Goal: Information Seeking & Learning: Check status

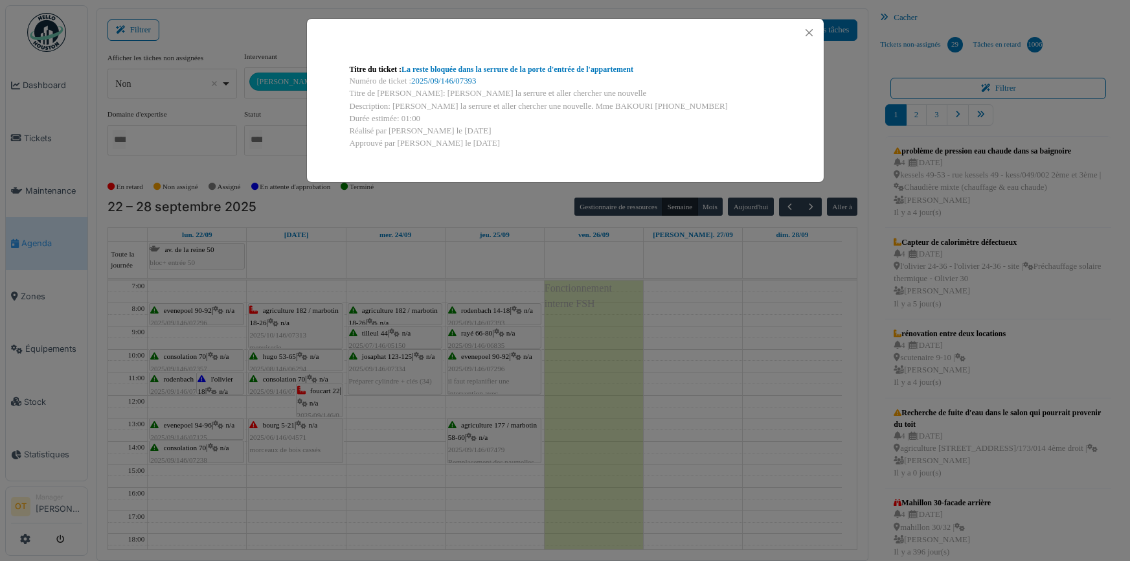
click at [422, 255] on div "Titre du ticket : La reste bloquée dans la serrure de la porte d'entrée de l'ap…" at bounding box center [565, 280] width 1130 height 561
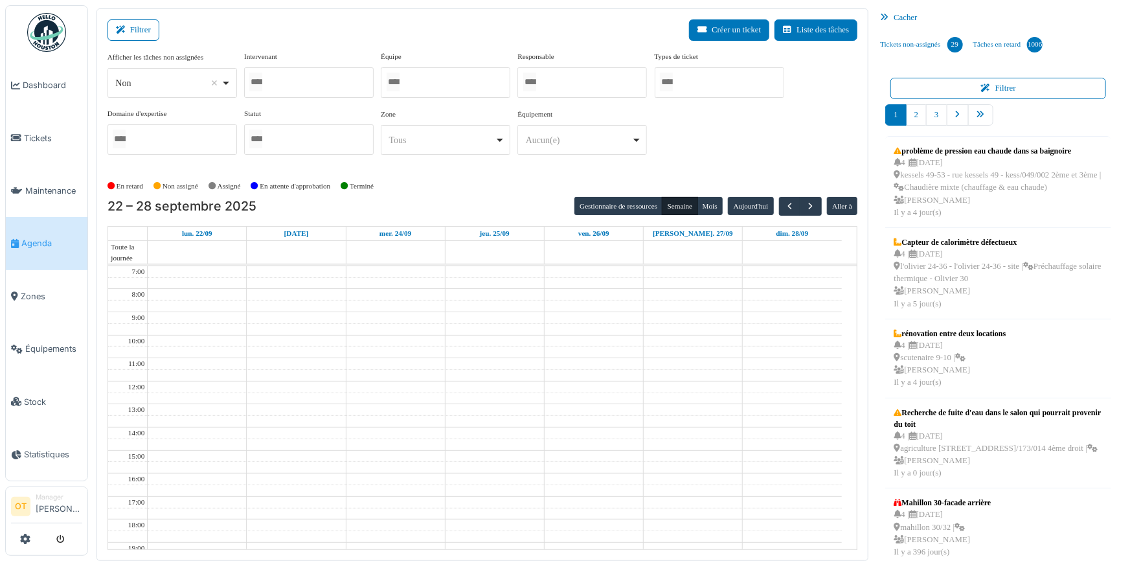
click at [323, 85] on div at bounding box center [309, 82] width 130 height 30
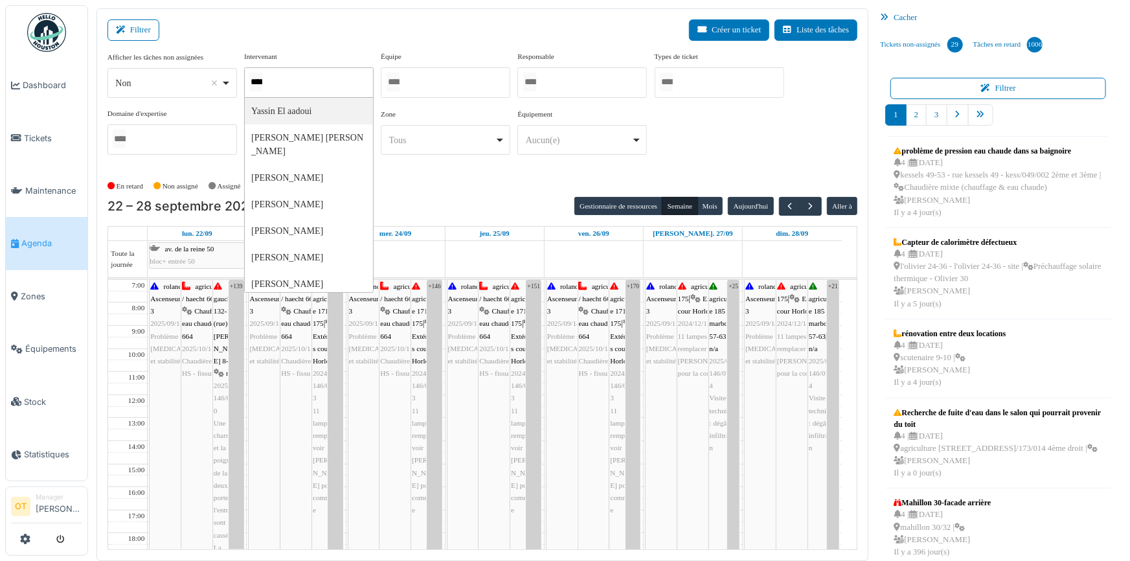
type input "*****"
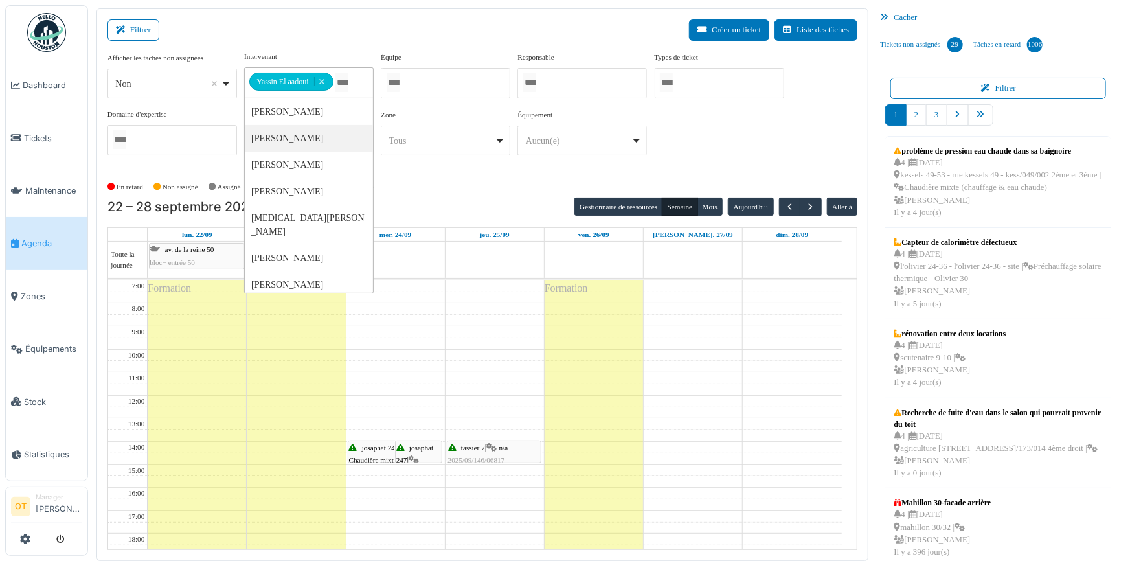
click at [472, 183] on div "En retard Non assigné Assigné En attente d'approbation Terminé" at bounding box center [483, 186] width 751 height 21
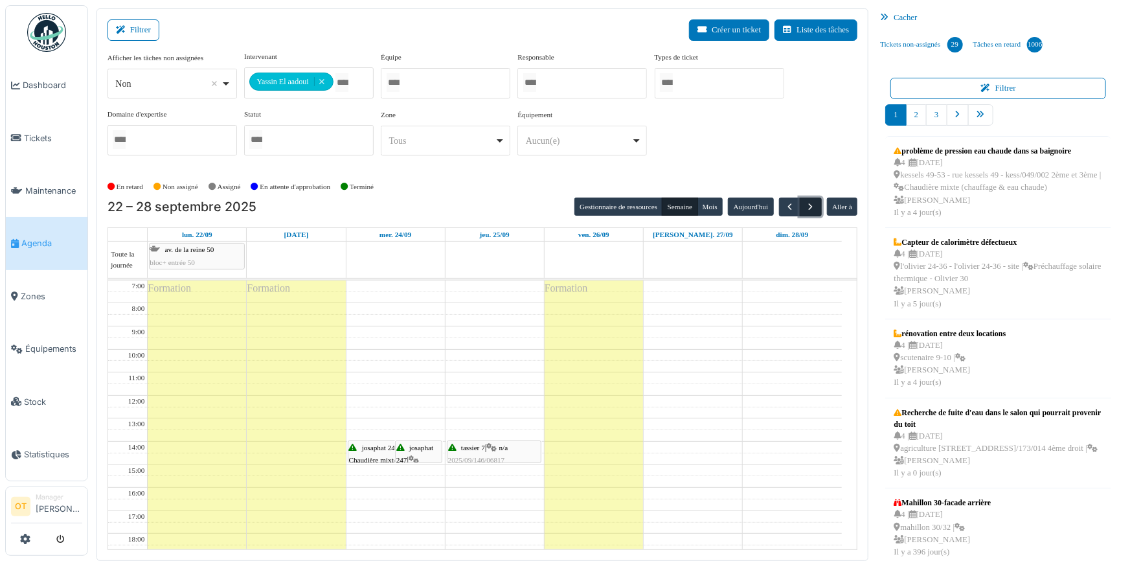
click at [806, 207] on span "button" at bounding box center [811, 206] width 11 height 11
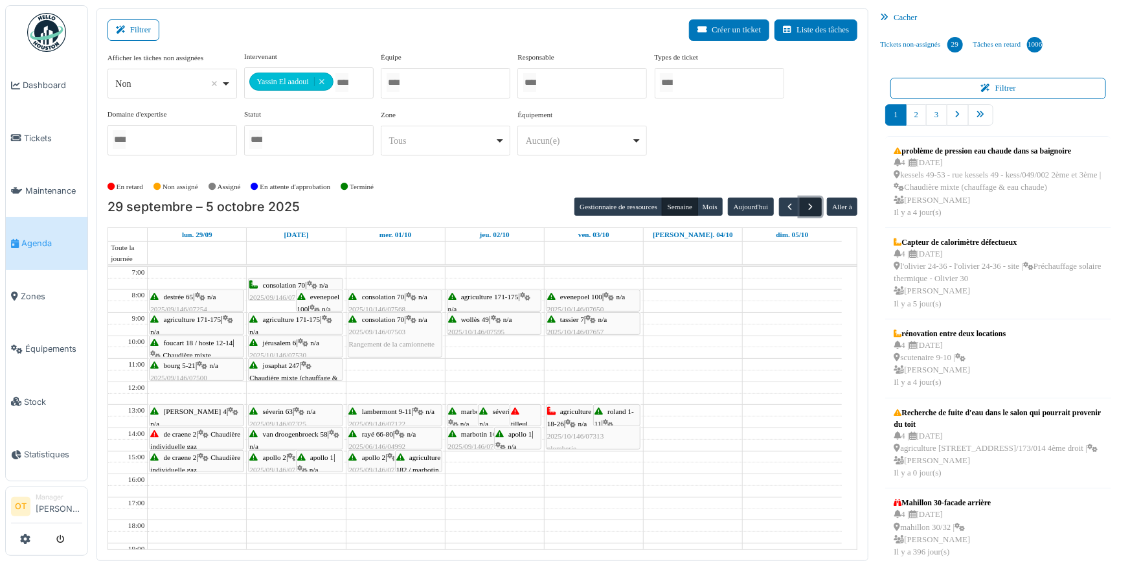
click at [806, 207] on span "button" at bounding box center [811, 206] width 11 height 11
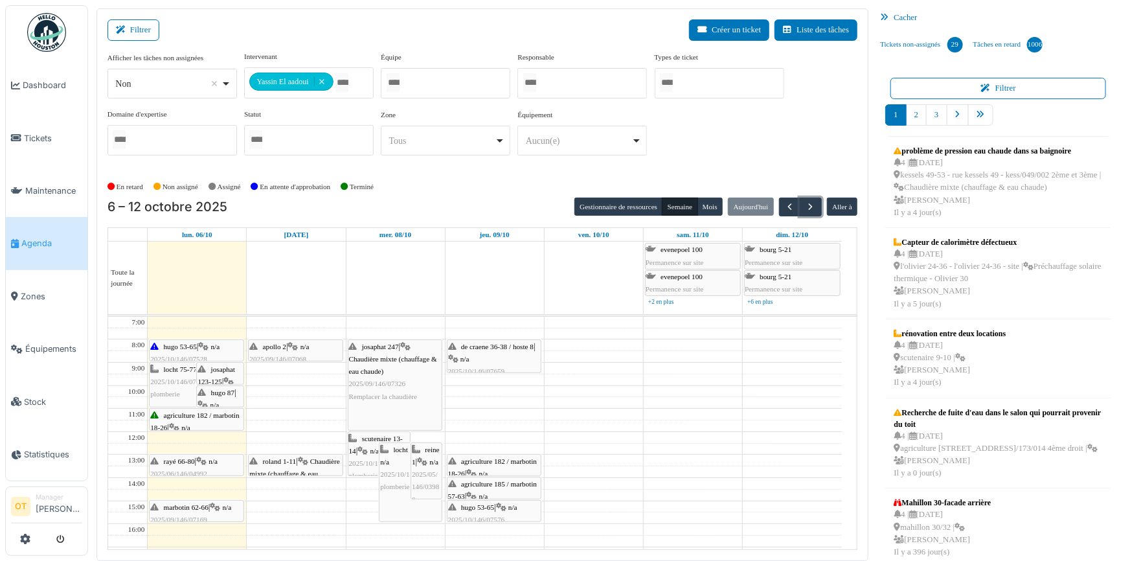
click at [390, 380] on span "2025/09/146/07326" at bounding box center [377, 384] width 57 height 8
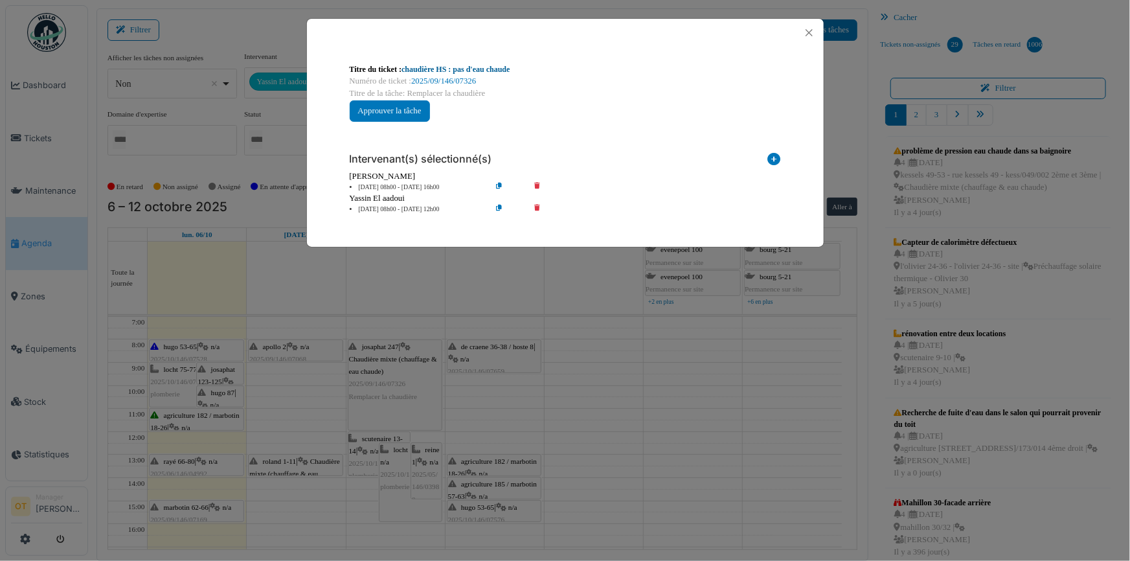
click at [490, 70] on link "chaudière HS : pas d'eau chaude" at bounding box center [456, 69] width 108 height 9
click at [644, 321] on div "Titre du ticket : chaudière HS : pas d'eau chaude Numéro de ticket : 2025/09/14…" at bounding box center [565, 280] width 1130 height 561
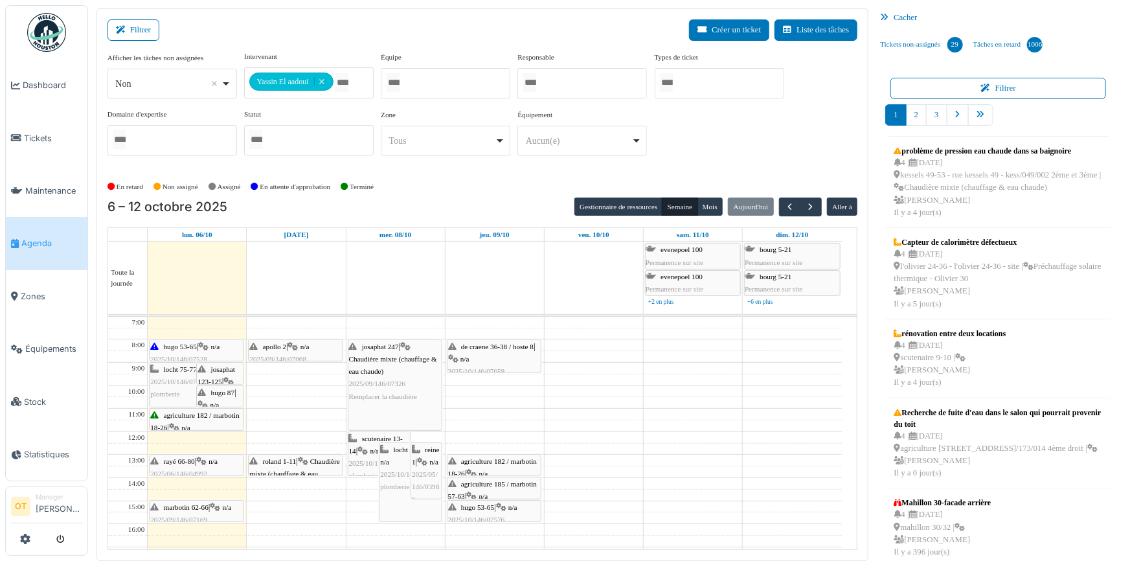
click at [357, 460] on span "2025/10/146/07640" at bounding box center [377, 463] width 57 height 8
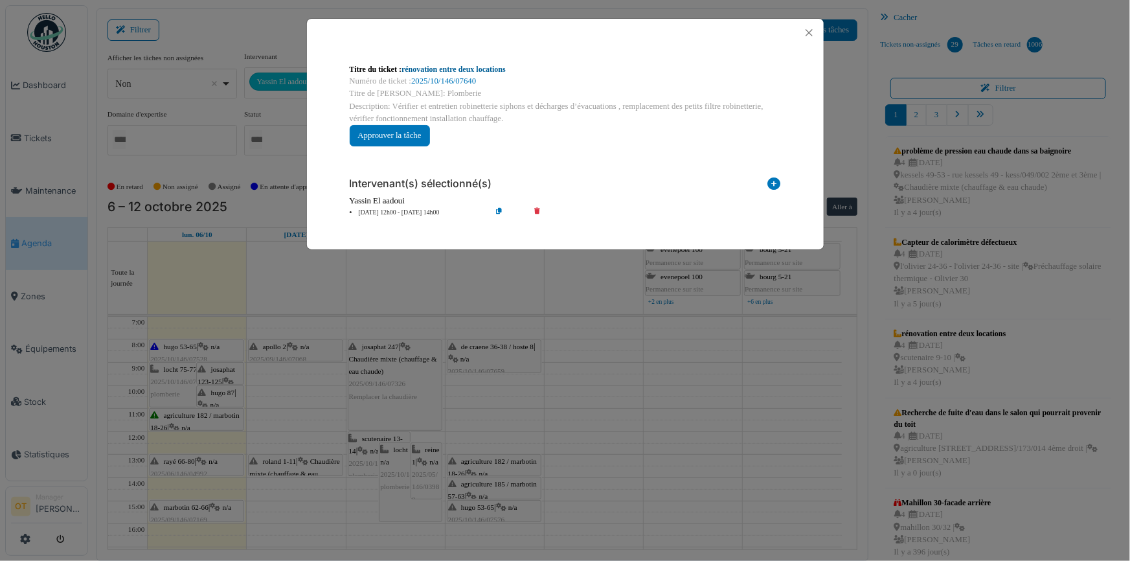
click at [492, 65] on link "rénovation entre deux locations" at bounding box center [454, 69] width 104 height 9
click at [598, 369] on div "Titre du ticket : rénovation entre deux locations Numéro de ticket : 2025/10/14…" at bounding box center [565, 280] width 1130 height 561
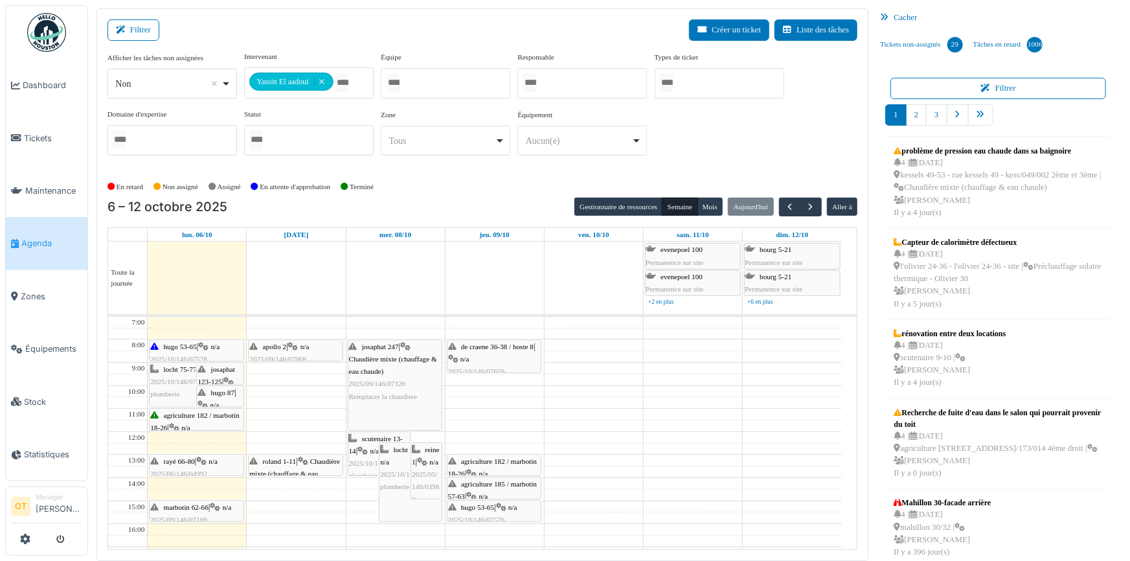
click at [387, 494] on div "locht 75-77 | n/a 2025/10/146/07688 plomberie chauffage" at bounding box center [411, 482] width 62 height 78
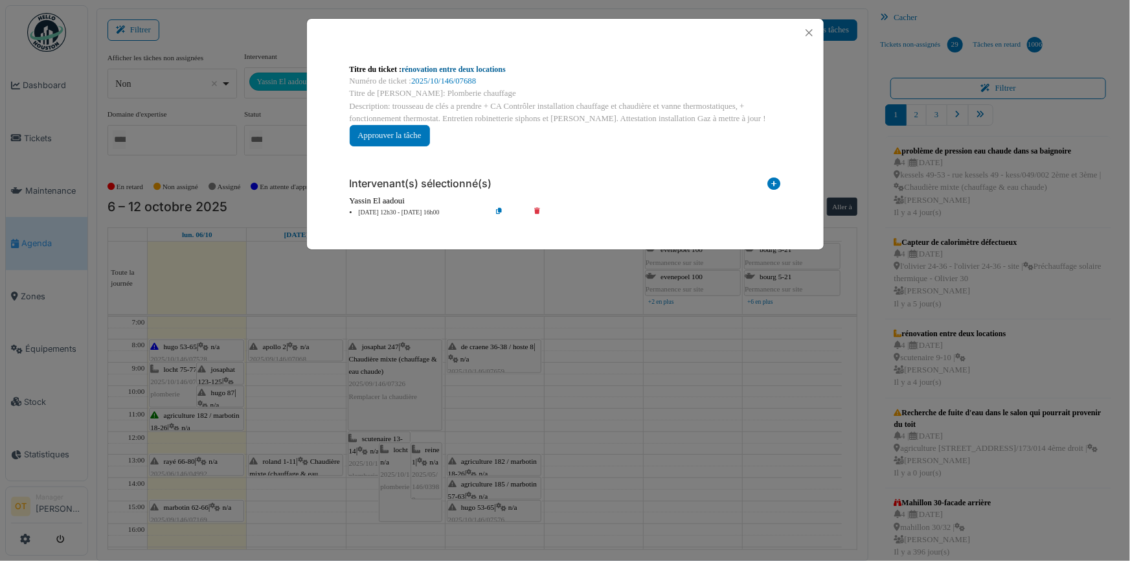
click at [494, 69] on link "rénovation entre deux locations" at bounding box center [454, 69] width 104 height 9
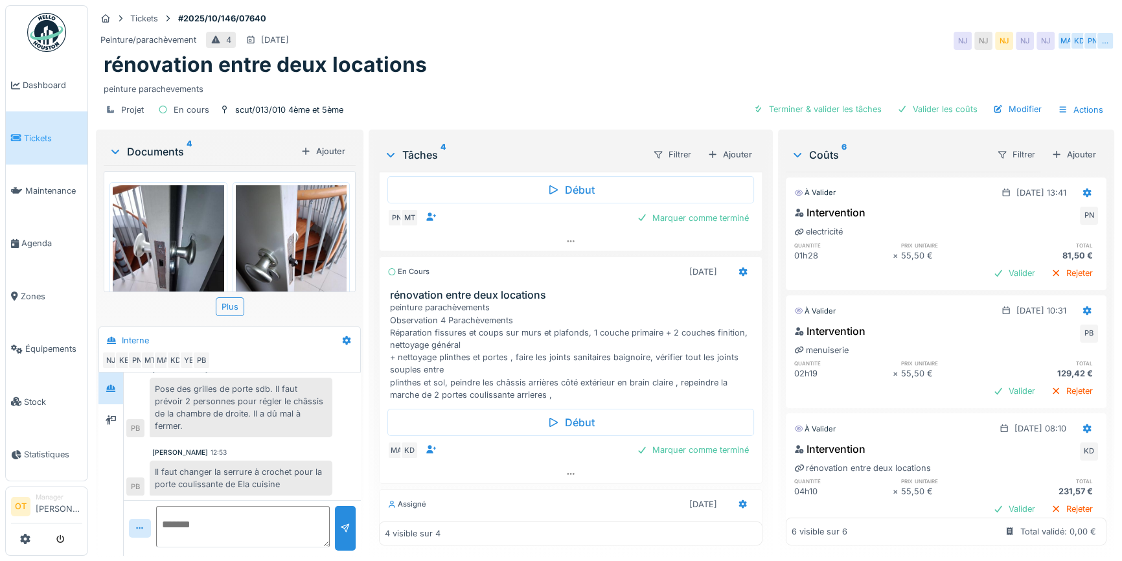
scroll to position [235, 0]
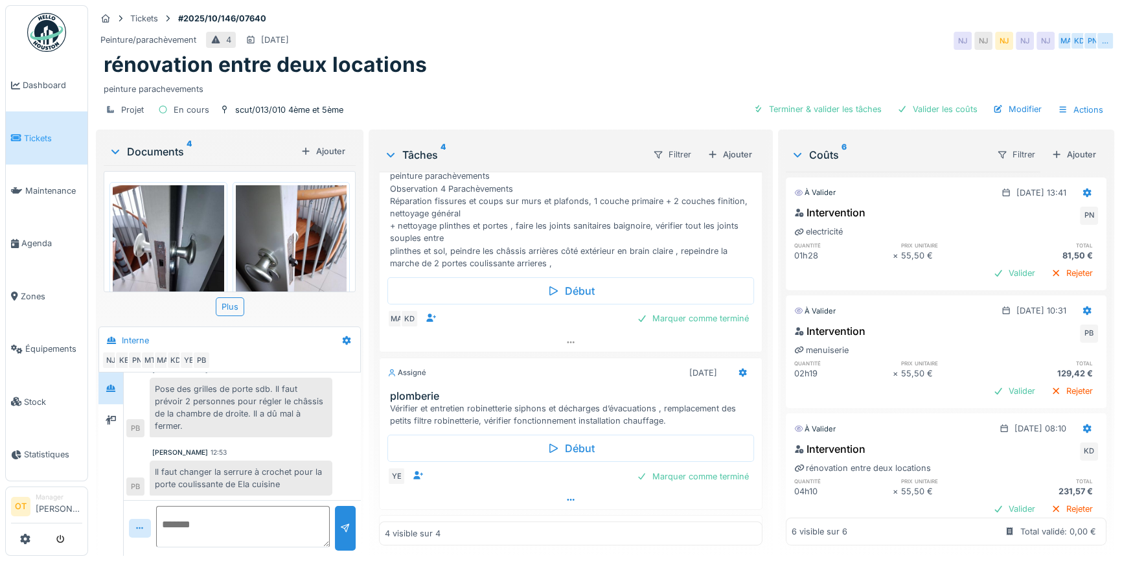
click at [565, 500] on icon at bounding box center [570, 499] width 10 height 8
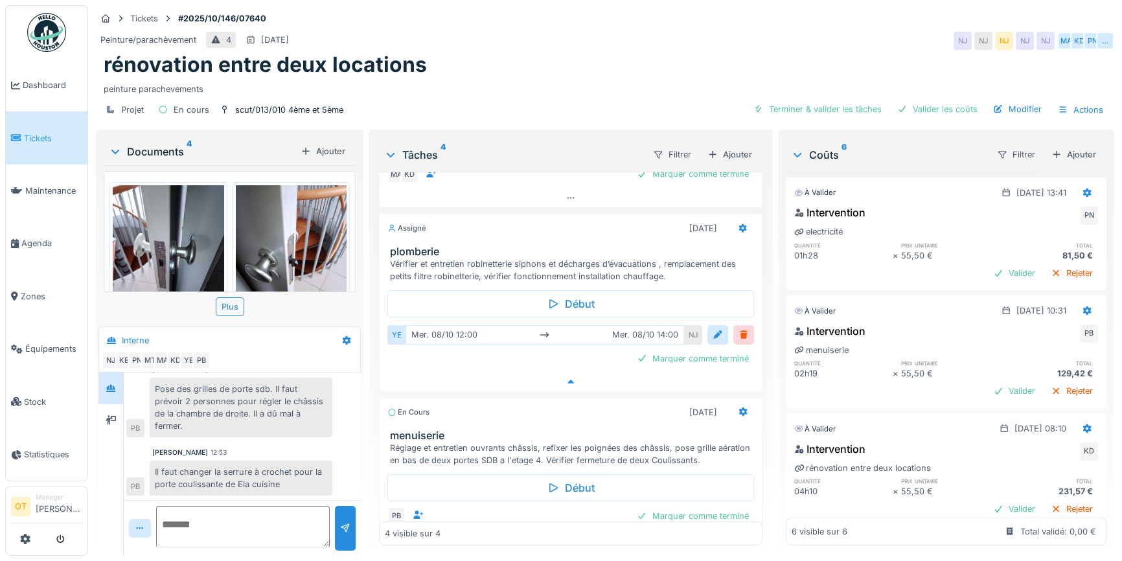
scroll to position [383, 0]
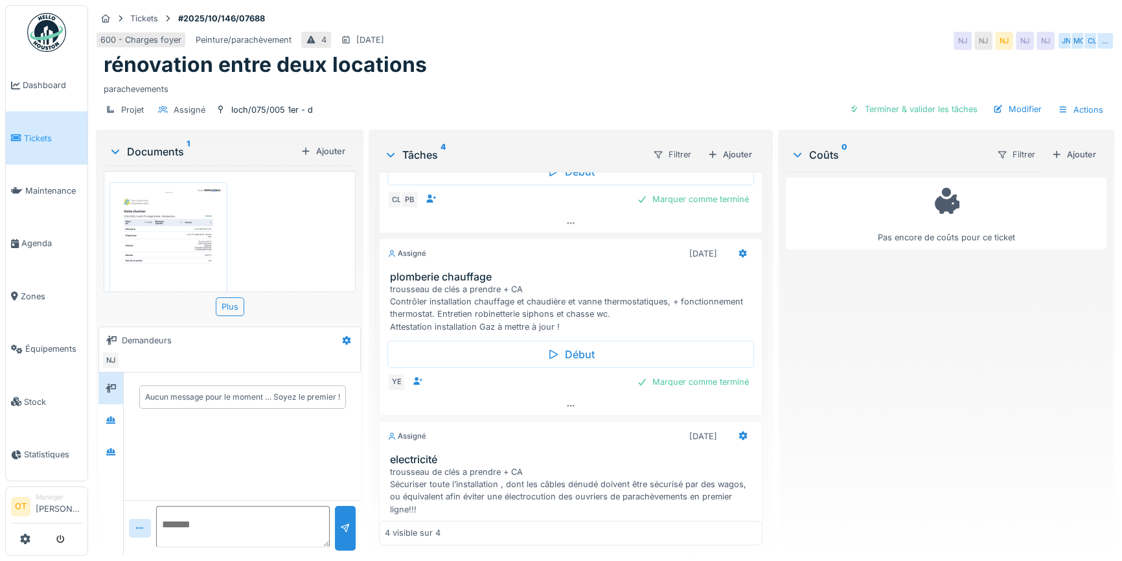
scroll to position [365, 0]
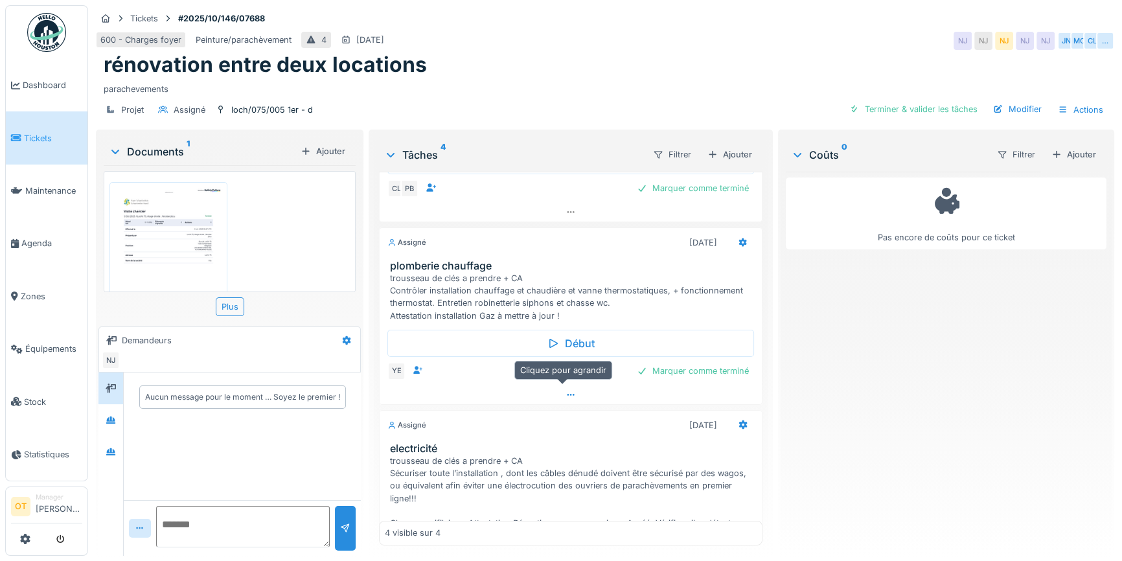
click at [565, 391] on icon at bounding box center [570, 395] width 10 height 8
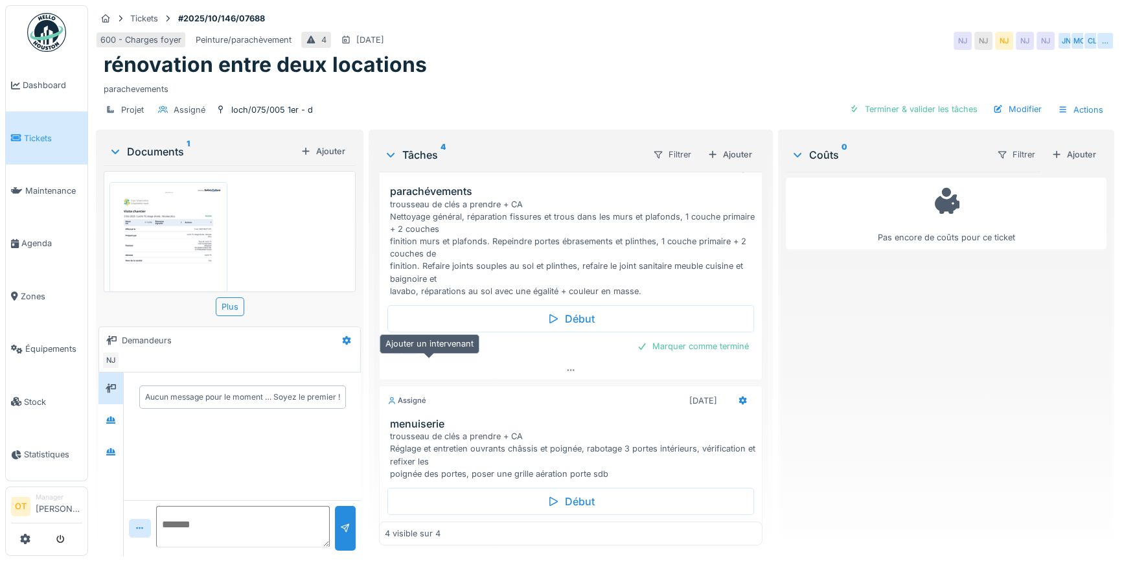
scroll to position [58, 0]
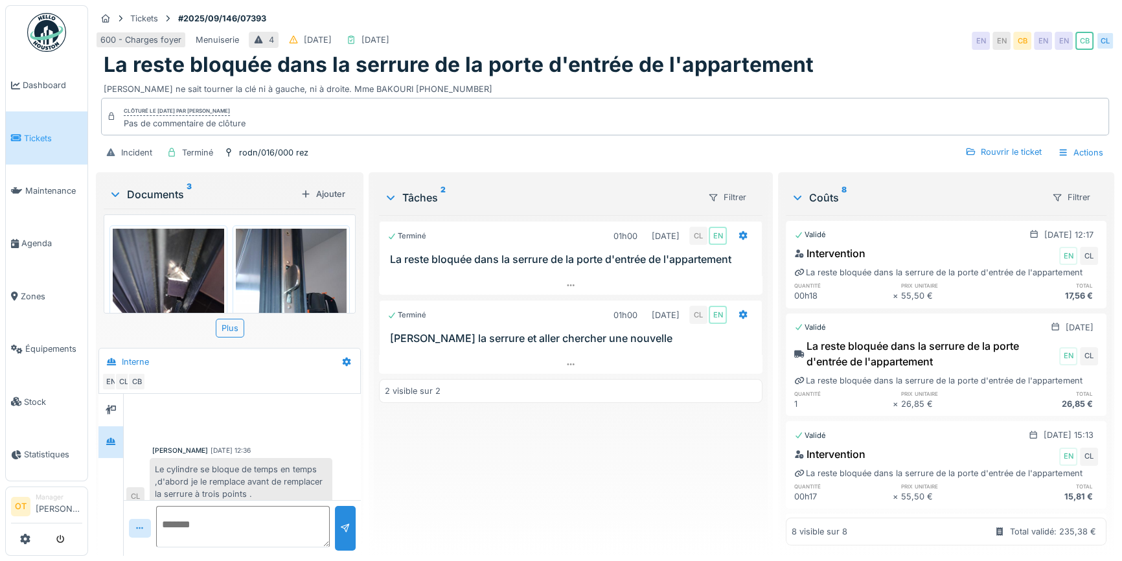
scroll to position [313, 0]
